Goal: Task Accomplishment & Management: Use online tool/utility

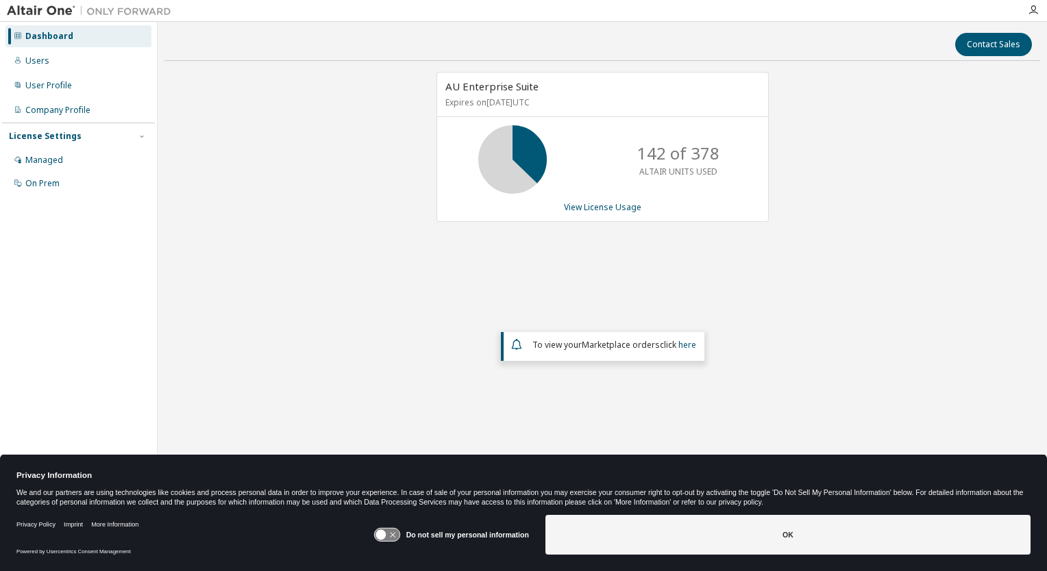
click at [386, 534] on icon at bounding box center [381, 535] width 10 height 10
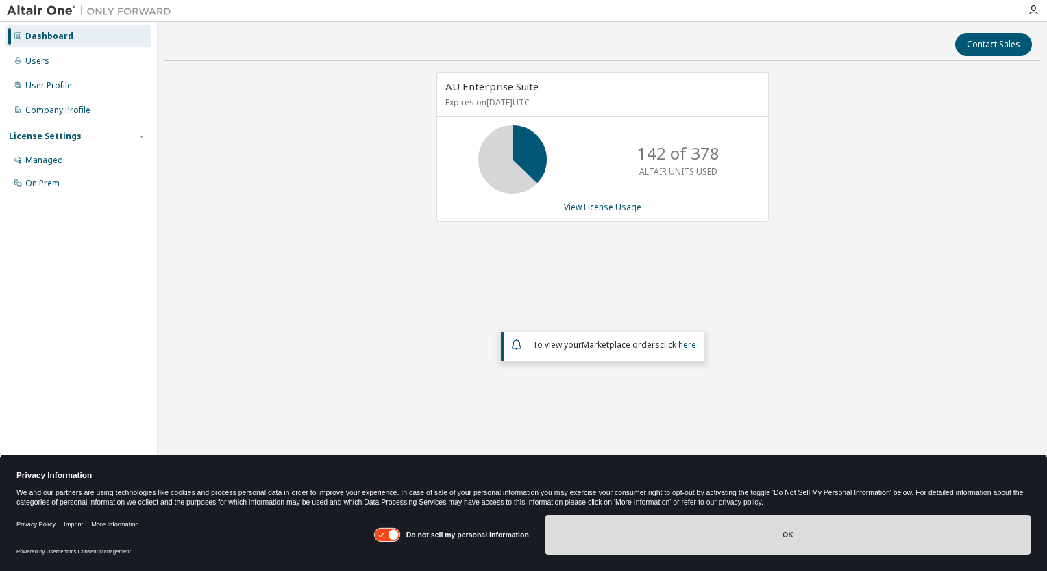
click at [790, 532] on button "OK" at bounding box center [787, 535] width 485 height 40
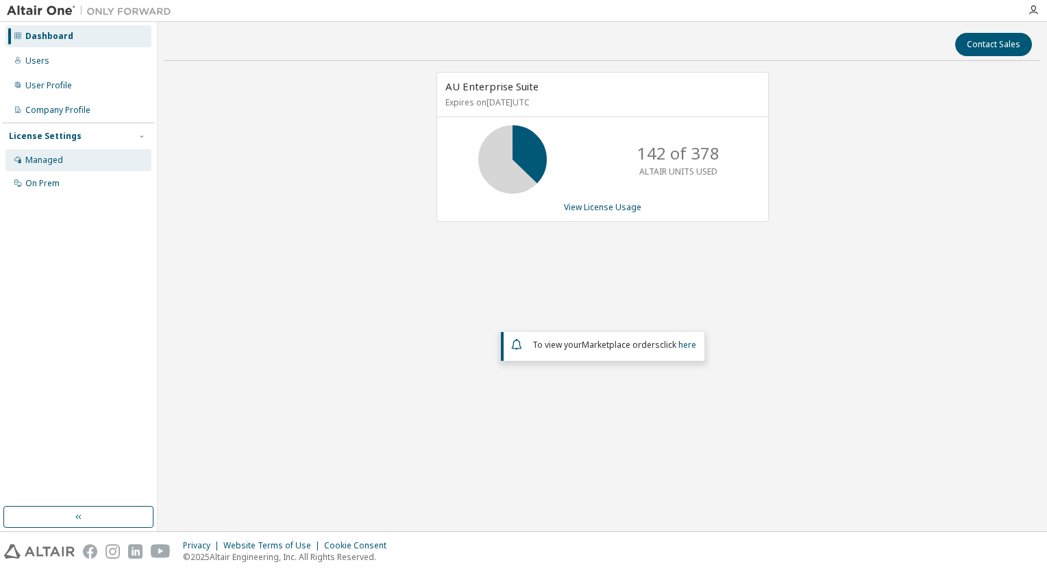
click at [47, 162] on div "Managed" at bounding box center [44, 160] width 38 height 11
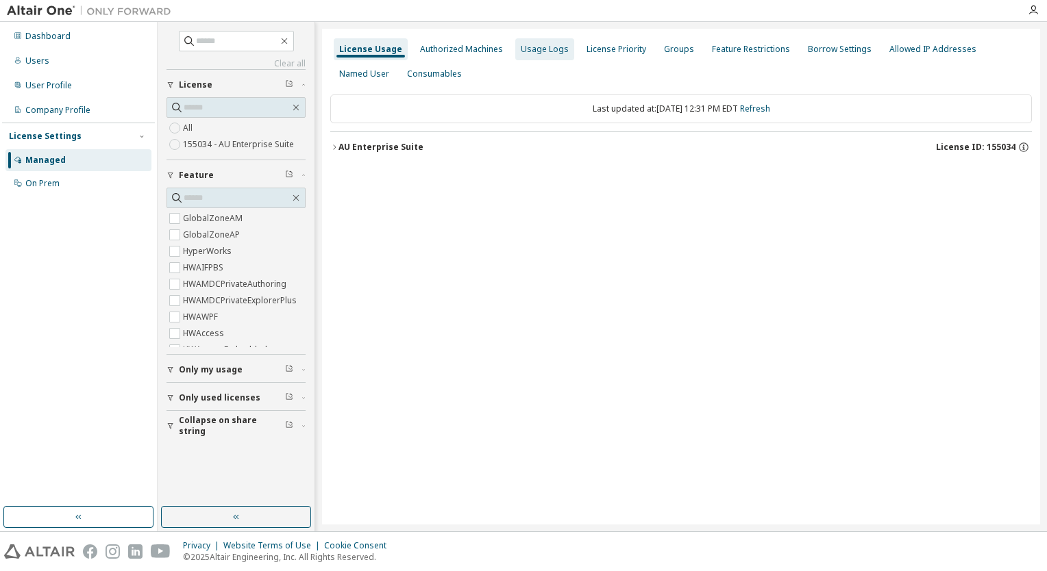
click at [541, 45] on div "Usage Logs" at bounding box center [545, 49] width 48 height 11
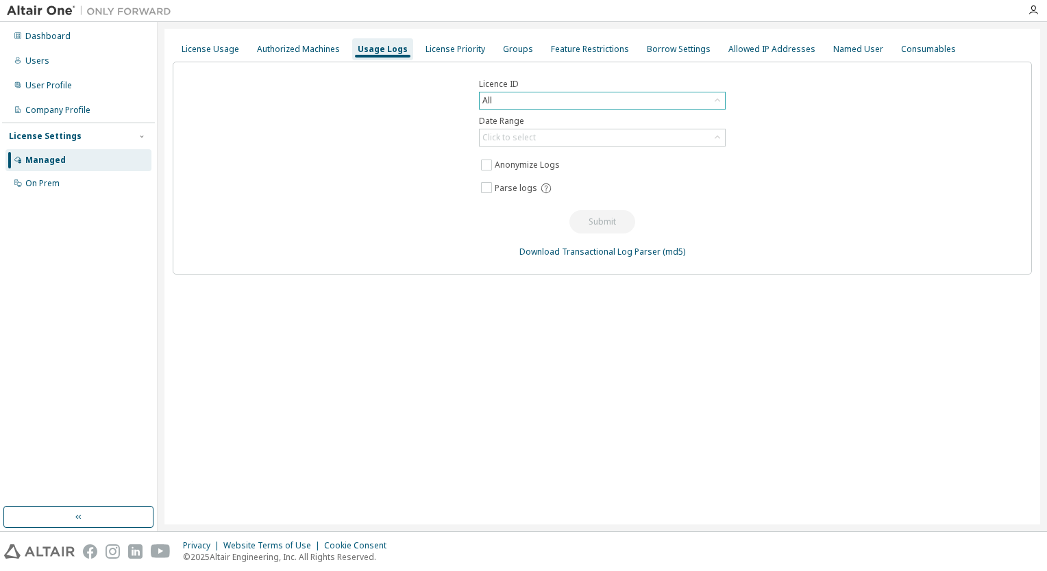
click at [717, 99] on icon at bounding box center [717, 100] width 5 height 3
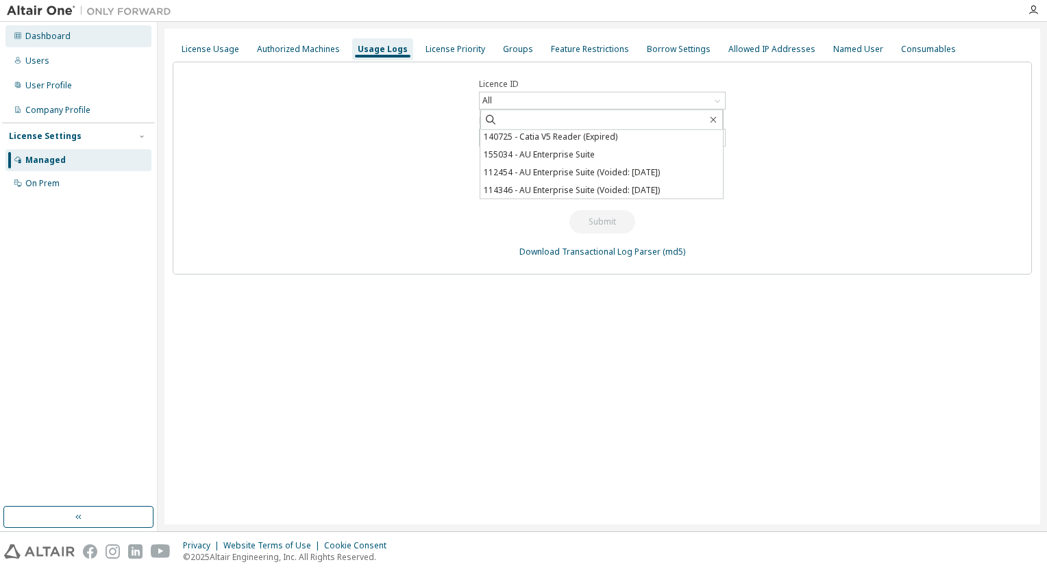
click at [38, 36] on div "Dashboard" at bounding box center [47, 36] width 45 height 11
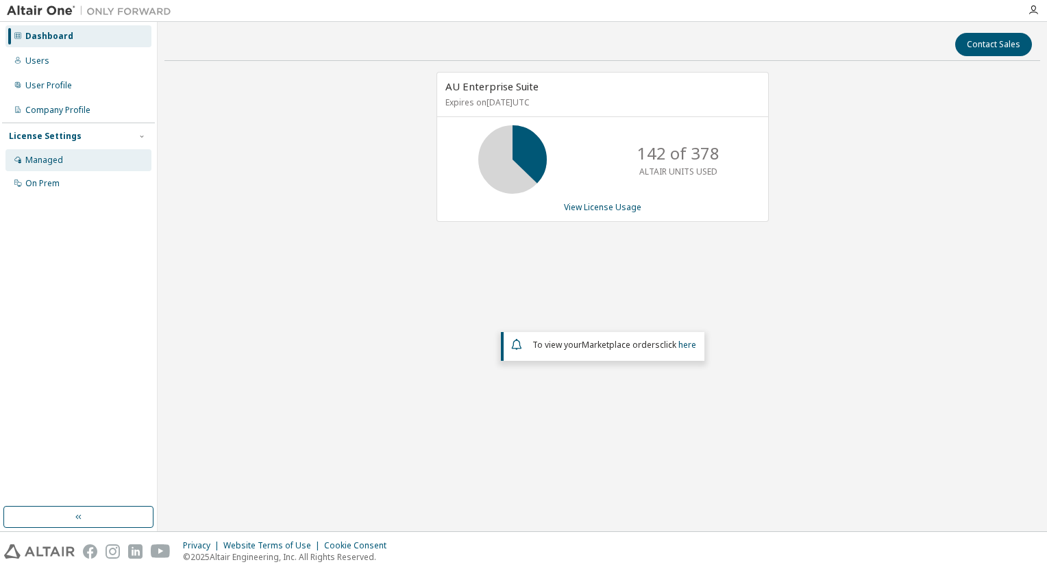
click at [48, 153] on div "Managed" at bounding box center [78, 160] width 146 height 22
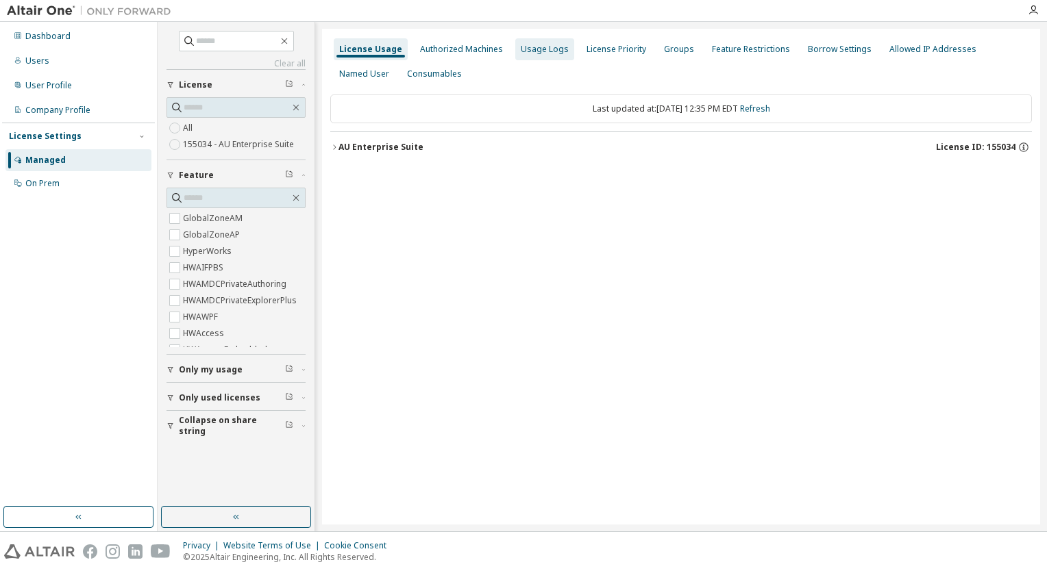
click at [543, 51] on div "Usage Logs" at bounding box center [545, 49] width 48 height 11
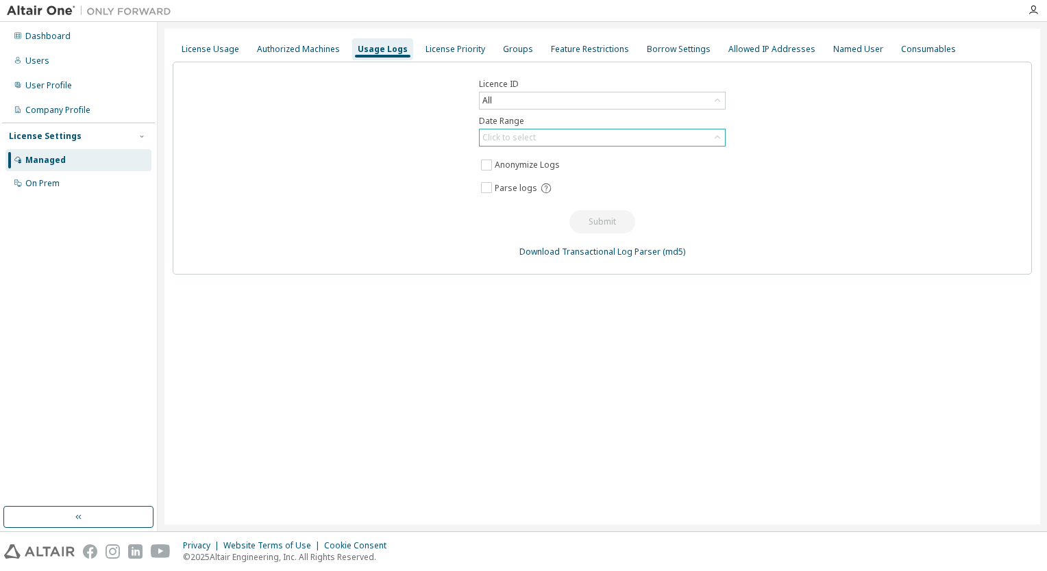
click at [719, 140] on icon at bounding box center [718, 138] width 14 height 14
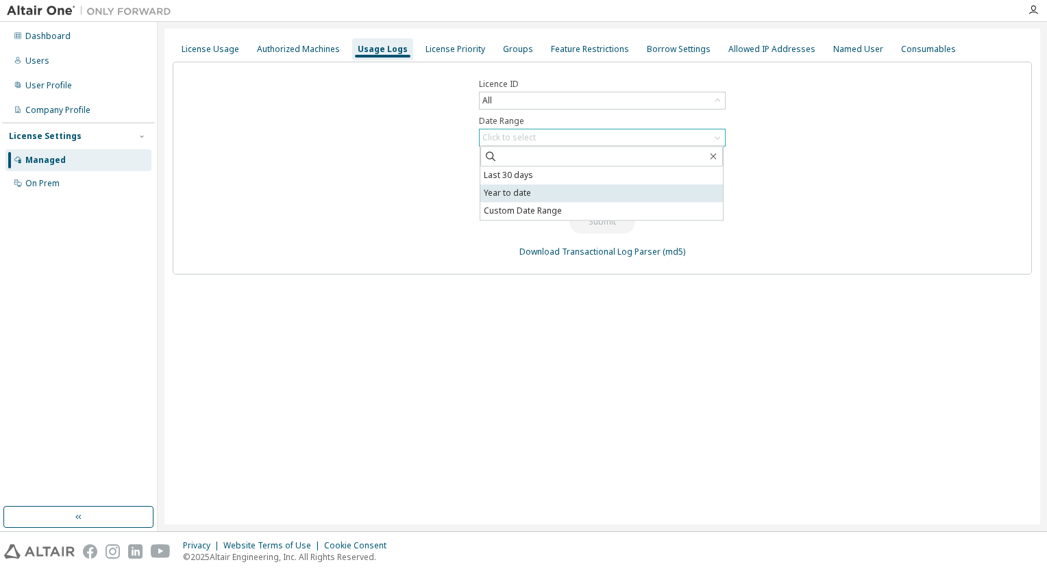
click at [500, 190] on li "Year to date" at bounding box center [601, 193] width 243 height 18
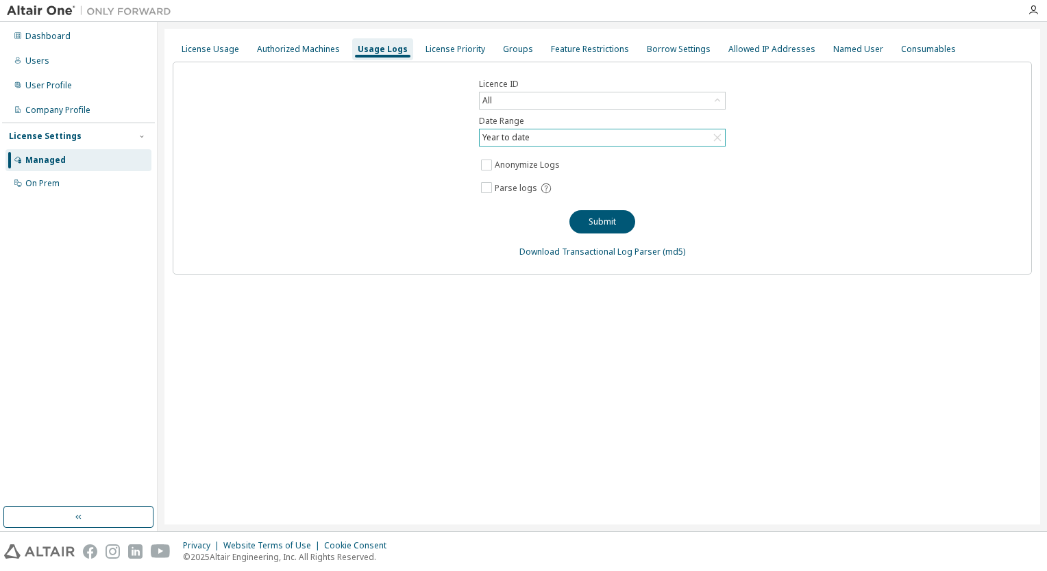
click at [938, 185] on div "Licence ID All Date Range Year to date Anonymize Logs Parse logs Submit Downloa…" at bounding box center [602, 168] width 859 height 213
